Goal: Task Accomplishment & Management: Manage account settings

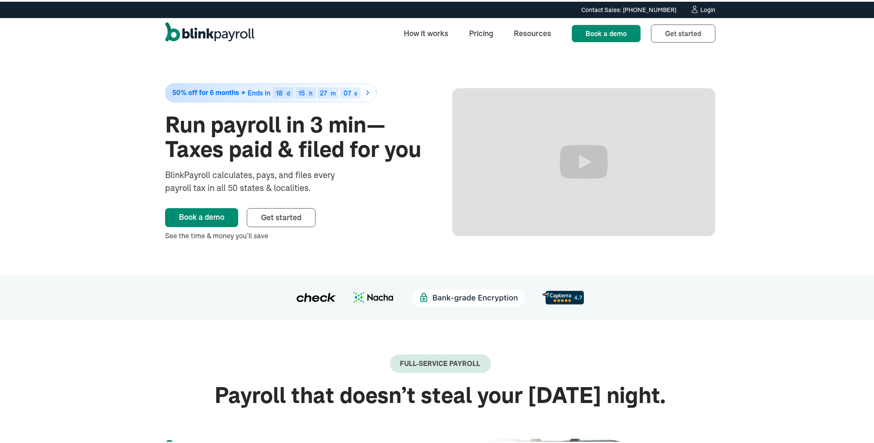
click at [701, 8] on div "Login" at bounding box center [708, 8] width 15 height 6
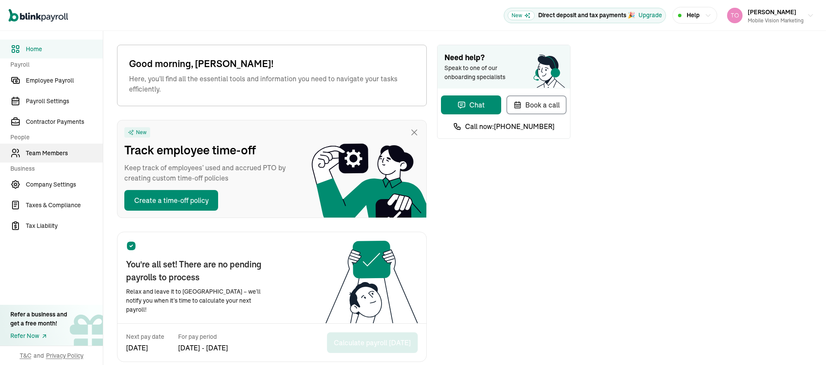
click at [55, 156] on span "Team Members" at bounding box center [64, 153] width 77 height 9
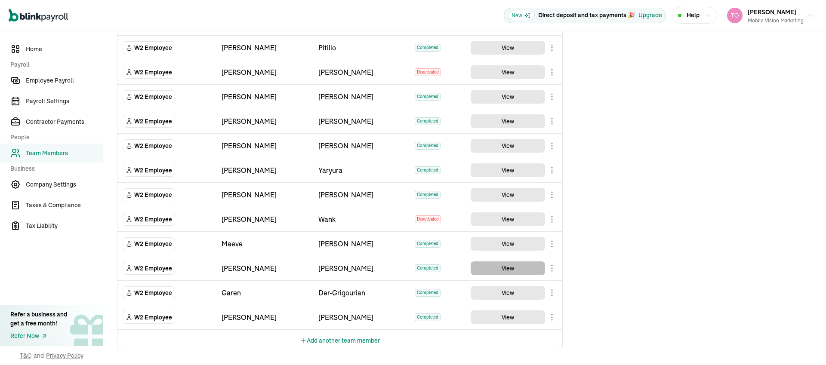
click at [498, 271] on button "View" at bounding box center [508, 268] width 74 height 14
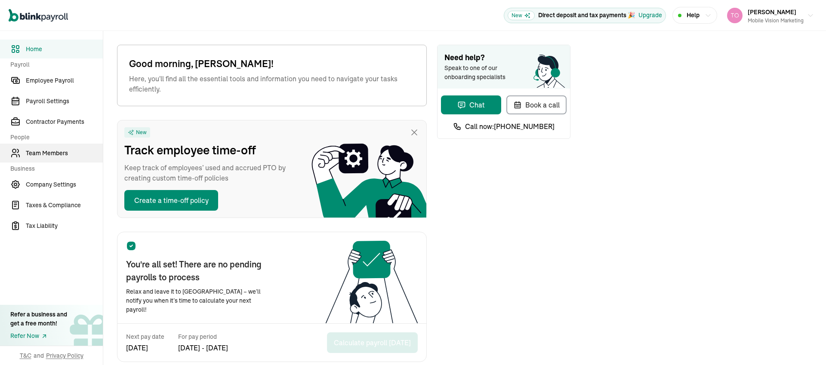
click at [55, 156] on span "Team Members" at bounding box center [64, 153] width 77 height 9
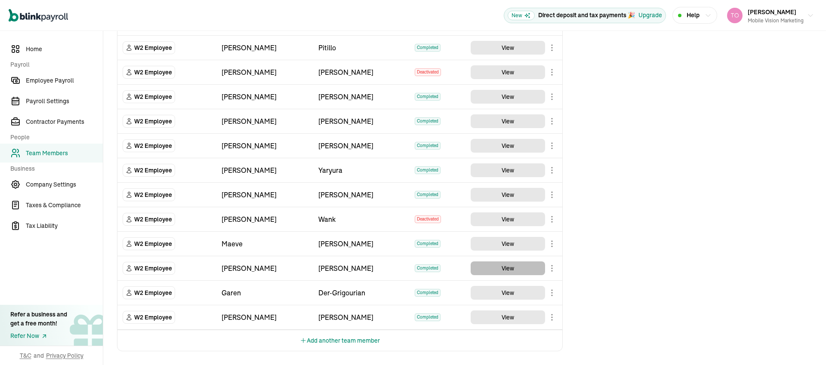
click at [498, 271] on button "View" at bounding box center [508, 268] width 74 height 14
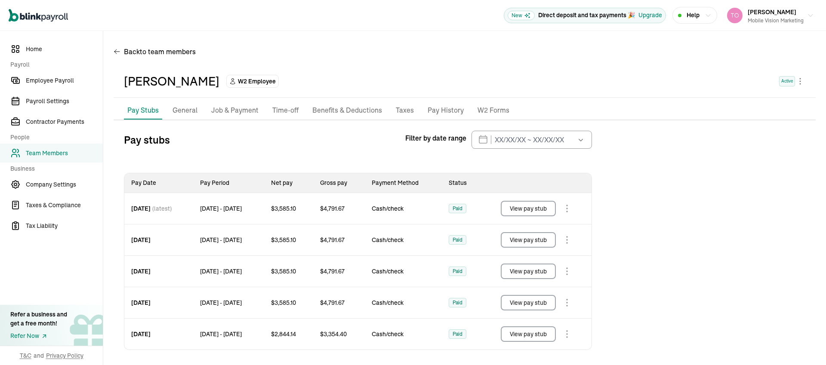
click at [351, 114] on p "Benefits & Deductions" at bounding box center [347, 110] width 70 height 11
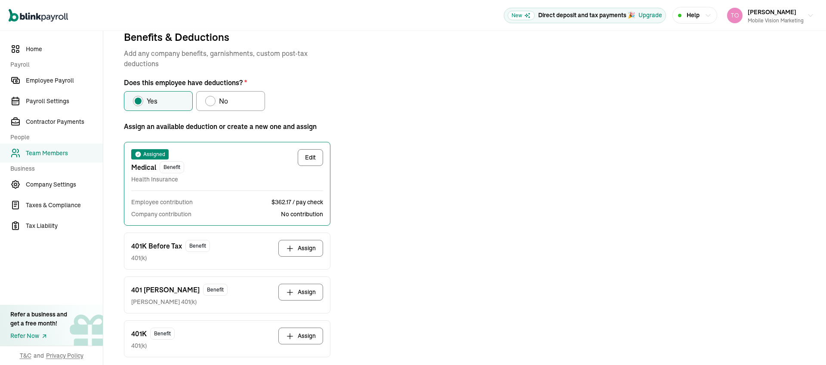
click at [308, 248] on button "Assign" at bounding box center [300, 248] width 45 height 17
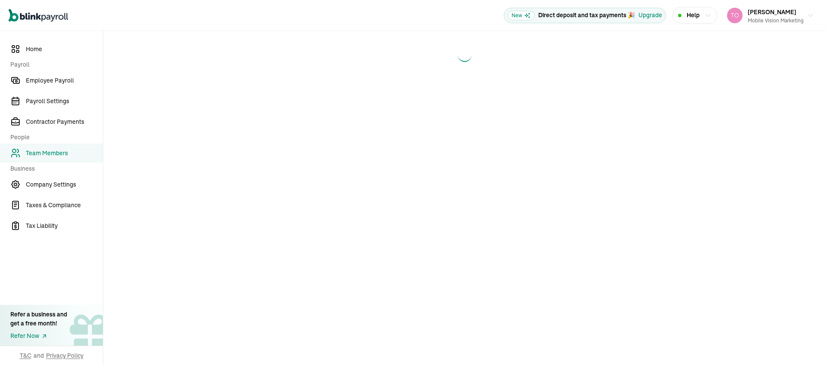
click at [56, 156] on span "Team Members" at bounding box center [64, 153] width 77 height 9
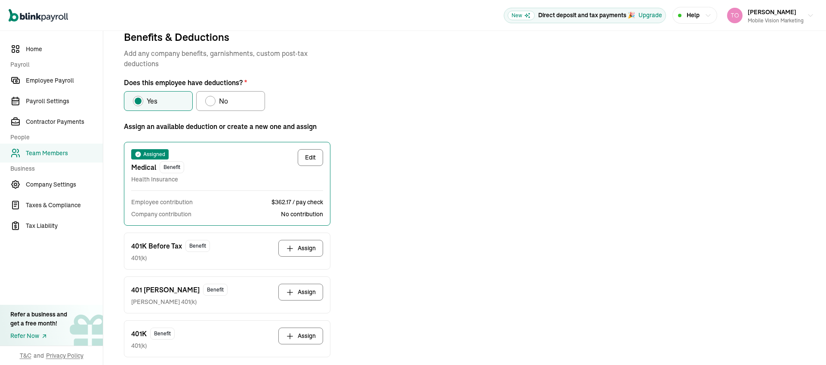
click at [308, 248] on button "Assign" at bounding box center [300, 248] width 45 height 17
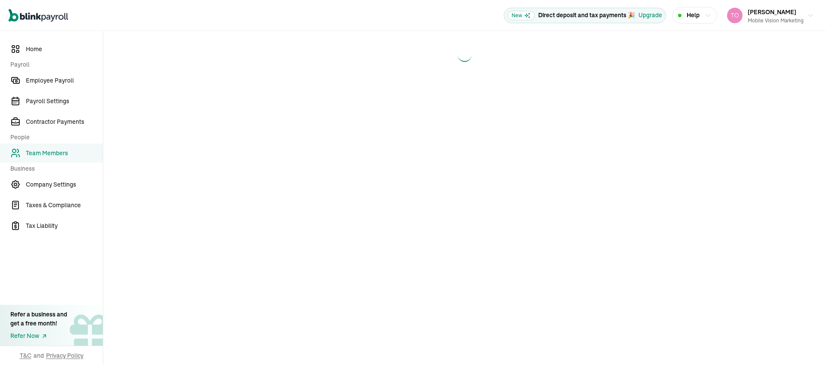
click at [56, 156] on span "Team Members" at bounding box center [64, 153] width 77 height 9
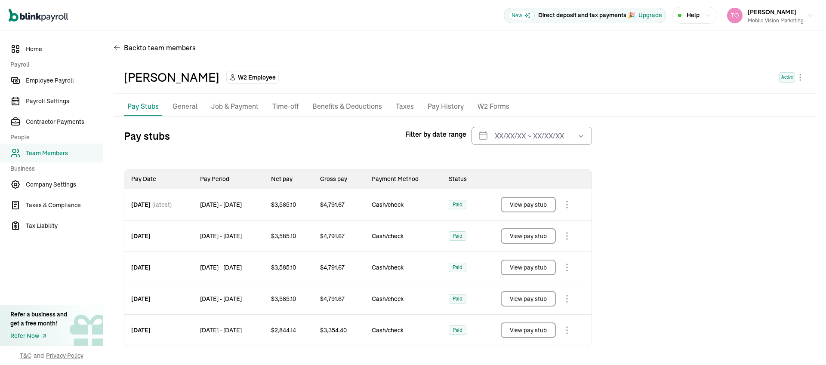
click at [332, 102] on p "Benefits & Deductions" at bounding box center [347, 106] width 70 height 11
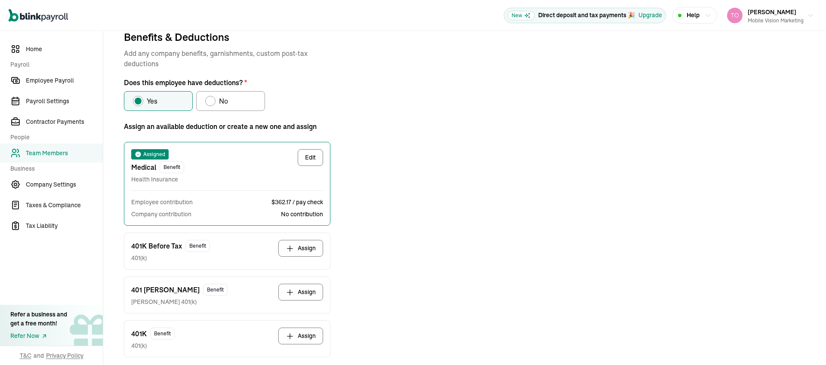
click at [298, 249] on button "Assign" at bounding box center [300, 248] width 45 height 17
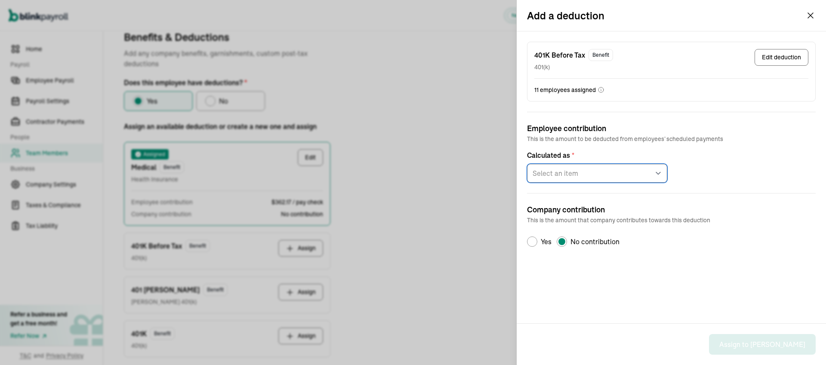
click at [577, 171] on select "Select an item Fixed amount per pay period Percentage of gross pay" at bounding box center [597, 173] width 140 height 19
select select "2"
click at [527, 164] on select "Select an item Fixed amount per pay period Percentage of gross pay" at bounding box center [597, 173] width 140 height 19
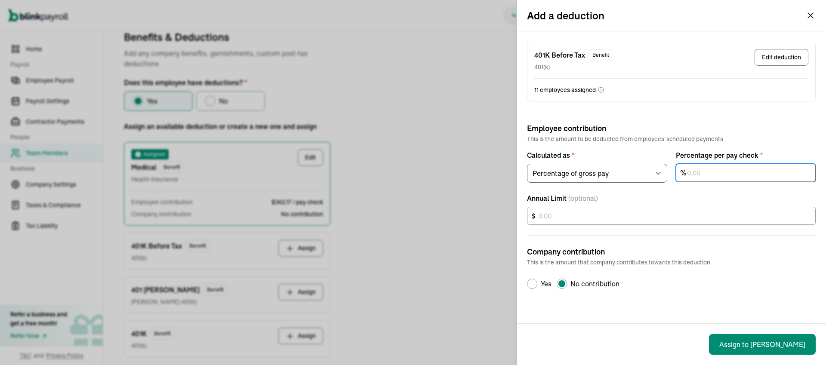
click at [707, 172] on input "text" at bounding box center [746, 173] width 140 height 18
type input "3"
